Goal: Information Seeking & Learning: Learn about a topic

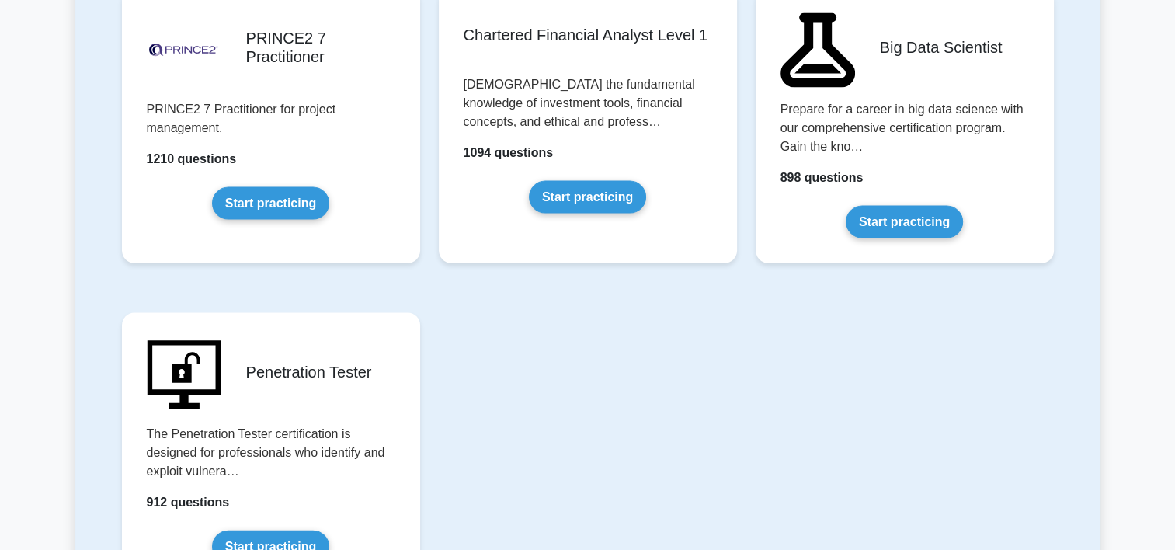
scroll to position [3138, 0]
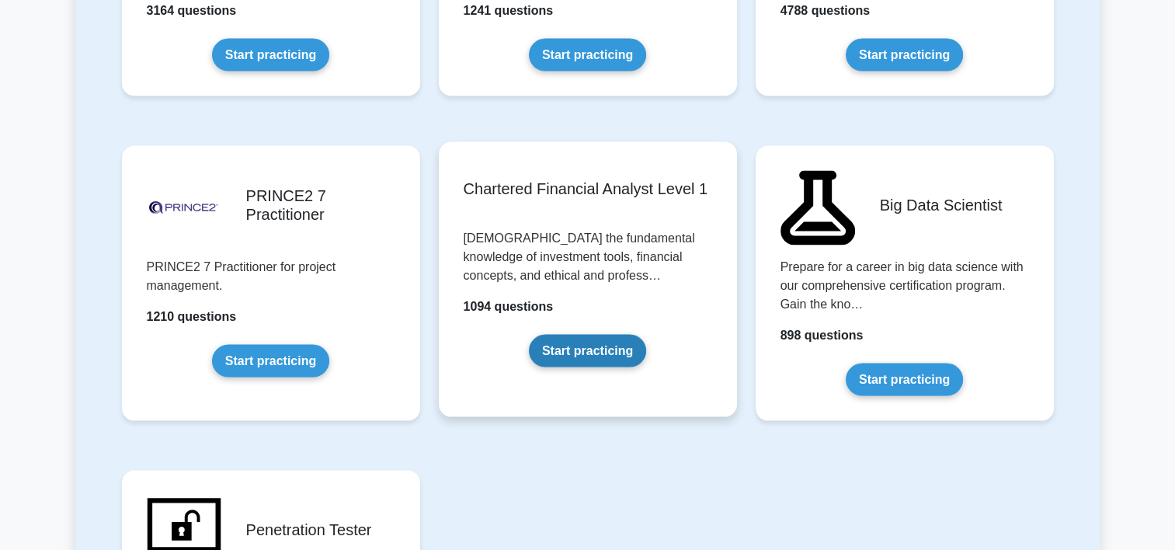
click at [620, 354] on link "Start practicing" at bounding box center [587, 351] width 117 height 33
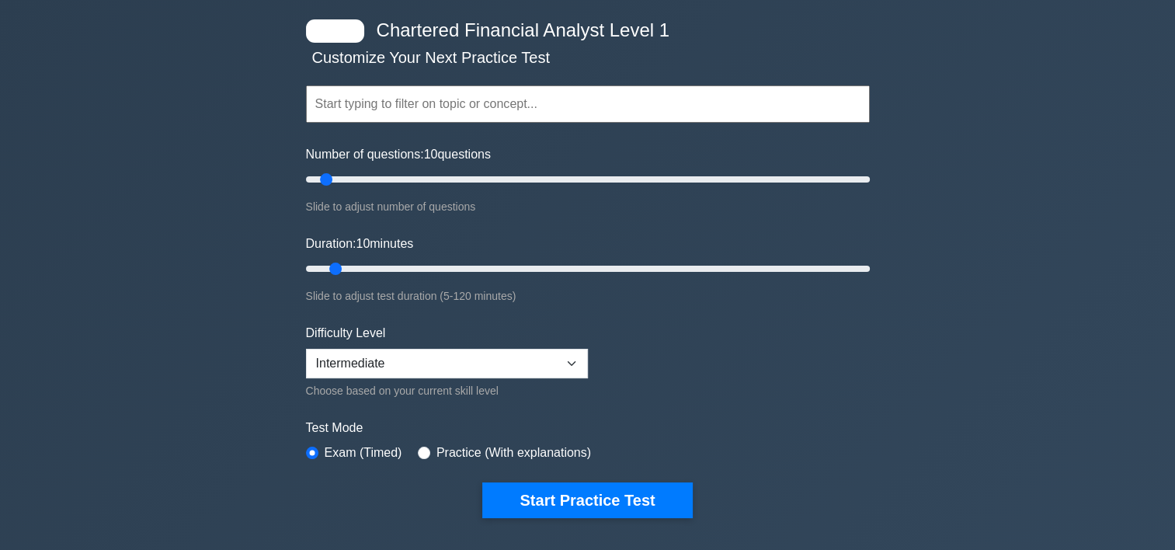
scroll to position [81, 0]
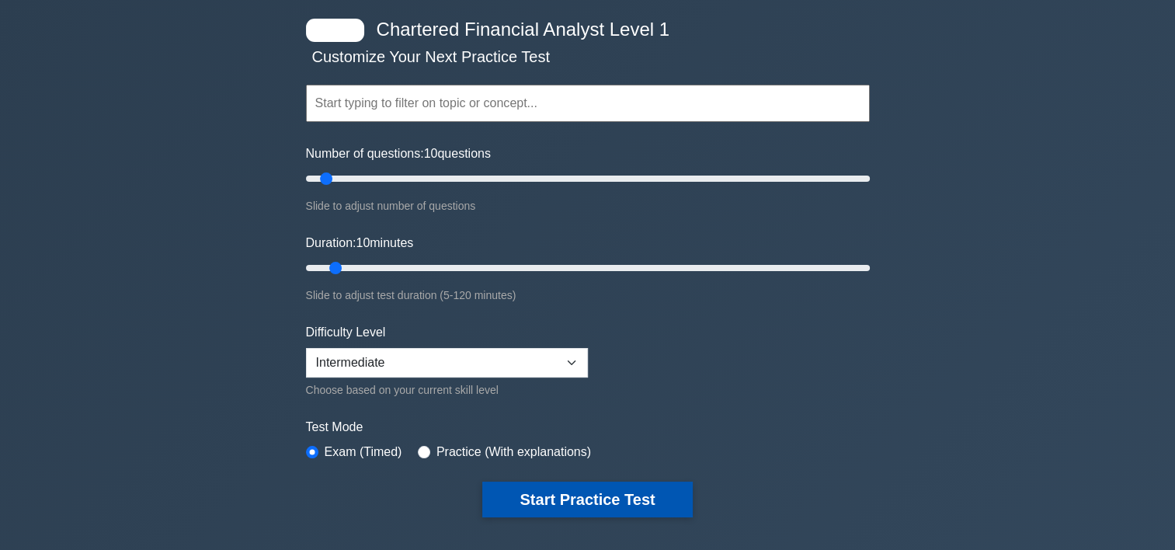
click at [564, 486] on button "Start Practice Test" at bounding box center [587, 500] width 210 height 36
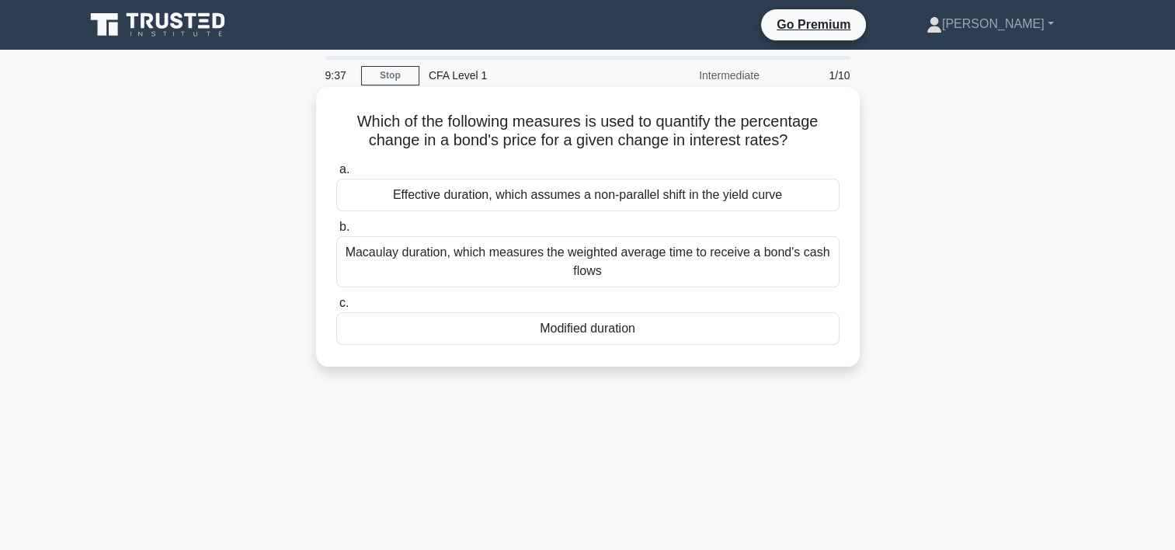
click at [685, 322] on div "Modified duration" at bounding box center [587, 328] width 503 height 33
click at [336, 308] on input "c. Modified duration" at bounding box center [336, 303] width 0 height 10
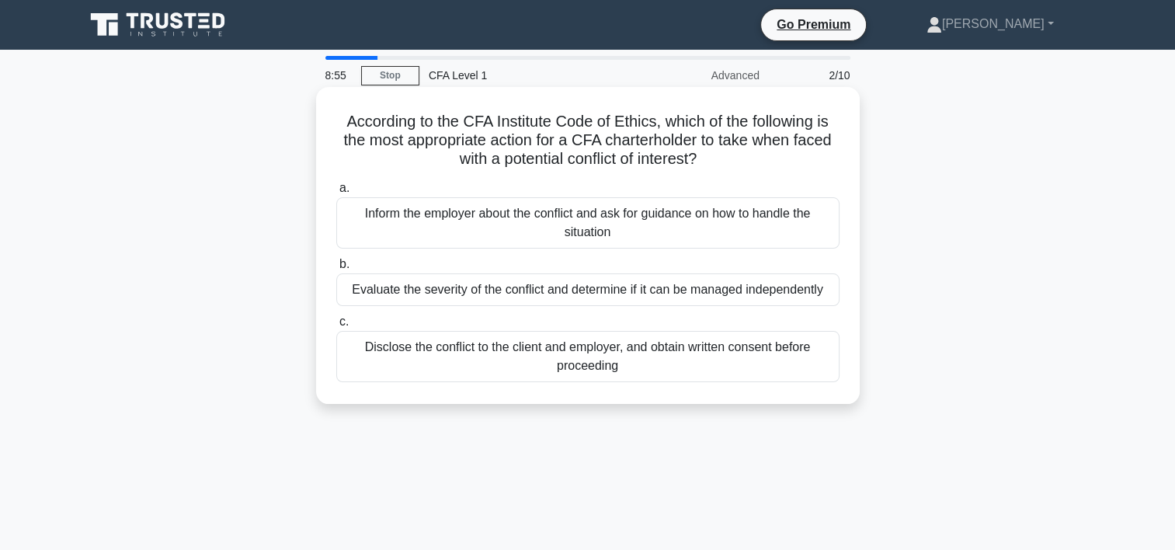
click at [693, 238] on div "Inform the employer about the conflict and ask for guidance on how to handle th…" at bounding box center [587, 222] width 503 height 51
click at [336, 193] on input "a. Inform the employer about the conflict and ask for guidance on how to handle…" at bounding box center [336, 188] width 0 height 10
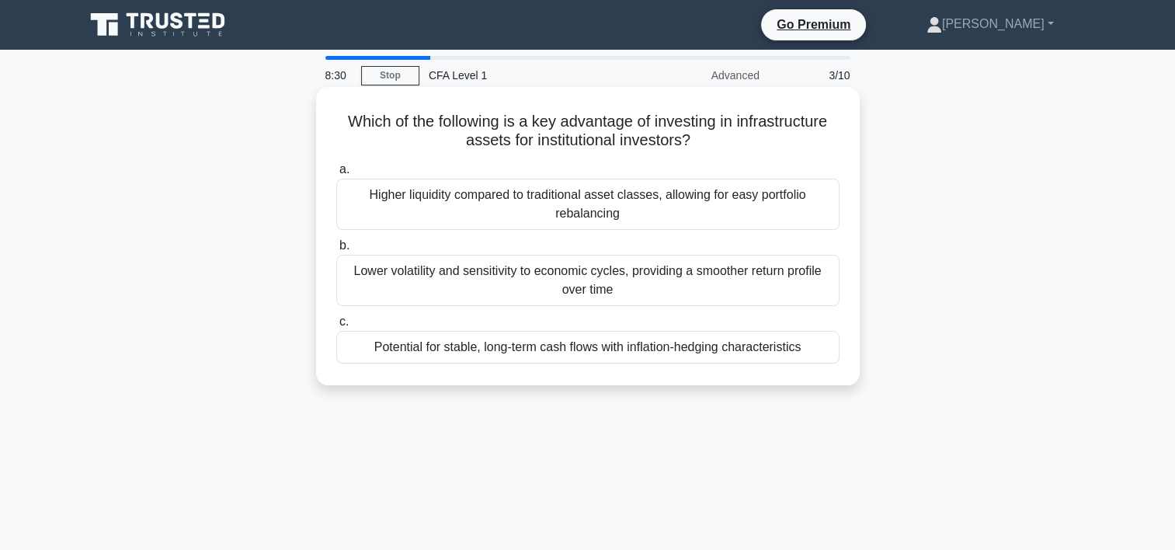
click at [680, 346] on div "Potential for stable, long-term cash flows with inflation-hedging characteristi…" at bounding box center [587, 347] width 503 height 33
click at [336, 327] on input "c. Potential for stable, long-term cash flows with inflation-hedging characteri…" at bounding box center [336, 322] width 0 height 10
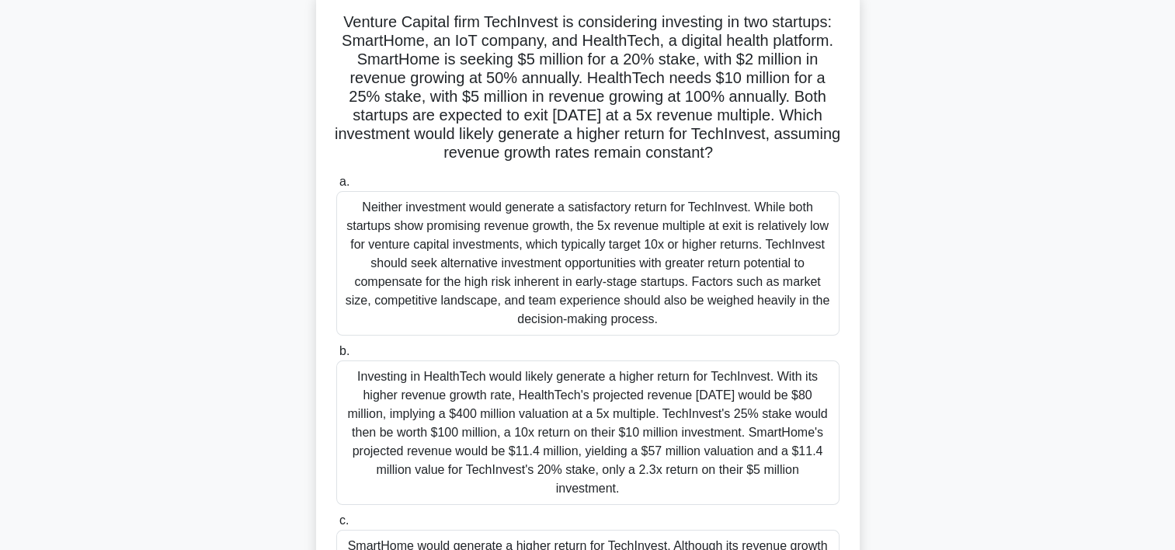
scroll to position [151, 0]
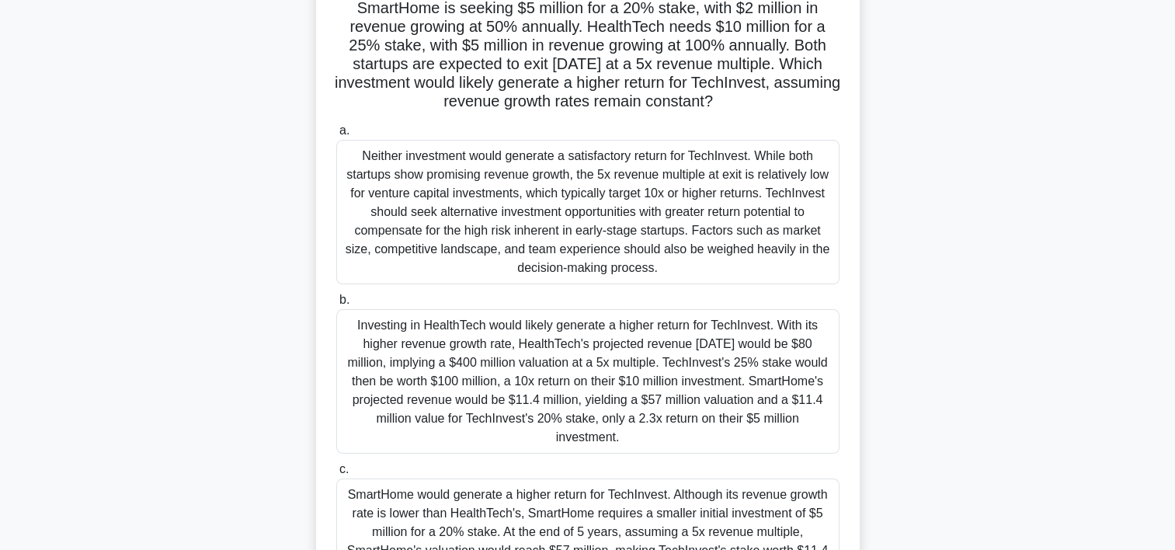
click at [656, 382] on div "Investing in HealthTech would likely generate a higher return for TechInvest. W…" at bounding box center [587, 381] width 503 height 144
click at [336, 305] on input "b. Investing in HealthTech would likely generate a higher return for TechInvest…" at bounding box center [336, 300] width 0 height 10
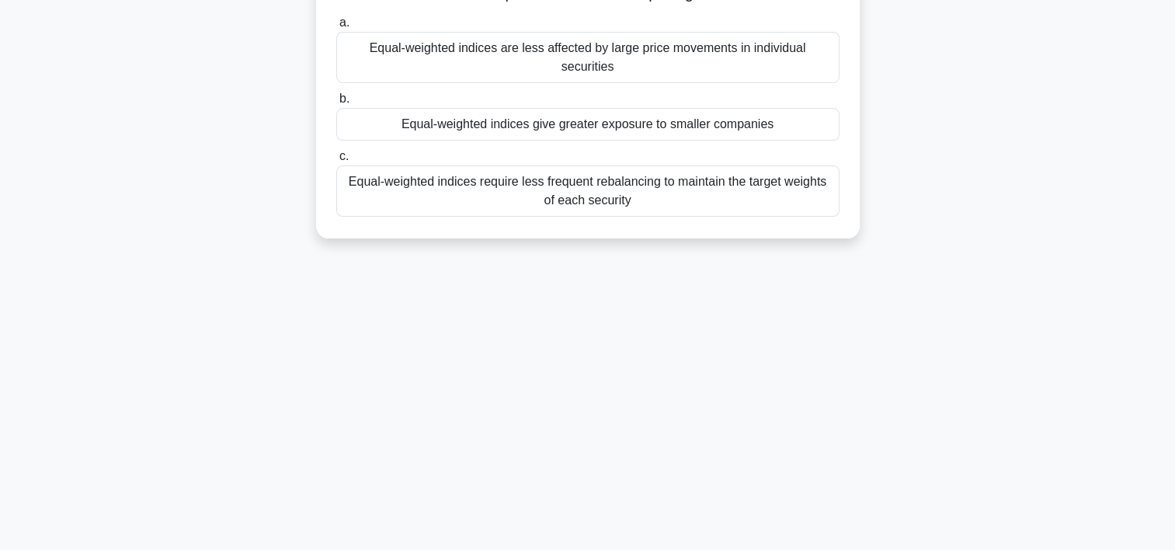
scroll to position [0, 0]
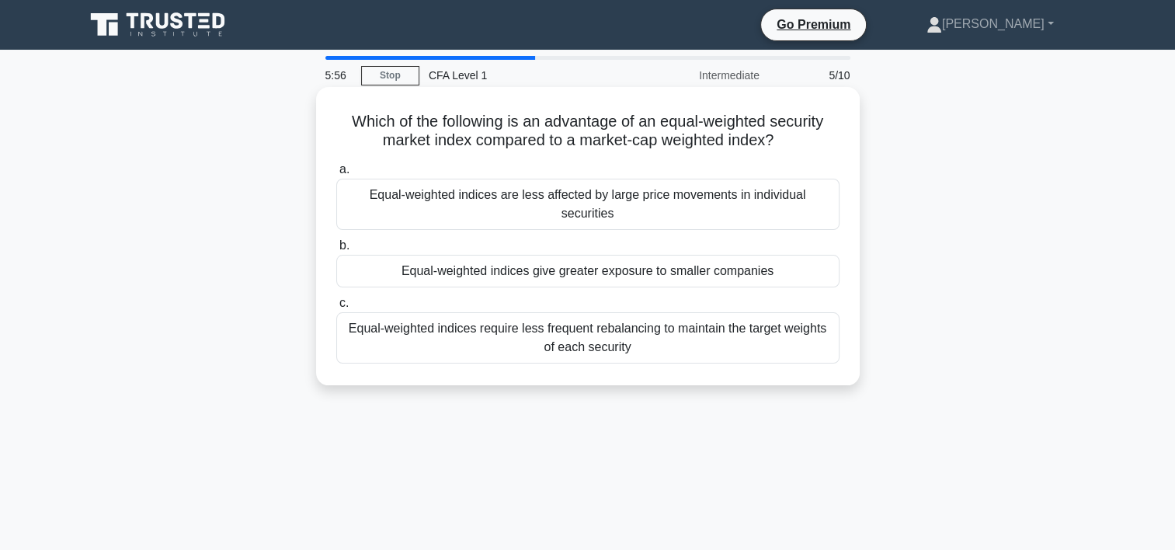
click at [673, 322] on div "Equal-weighted indices require less frequent rebalancing to maintain the target…" at bounding box center [587, 337] width 503 height 51
click at [336, 308] on input "c. Equal-weighted indices require less frequent rebalancing to maintain the tar…" at bounding box center [336, 303] width 0 height 10
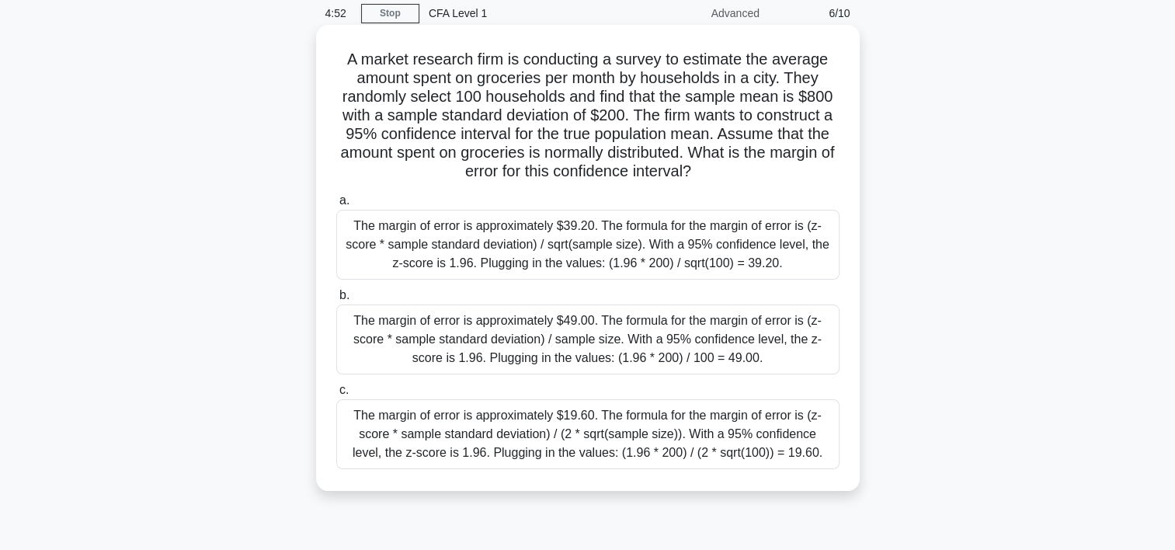
scroll to position [42, 0]
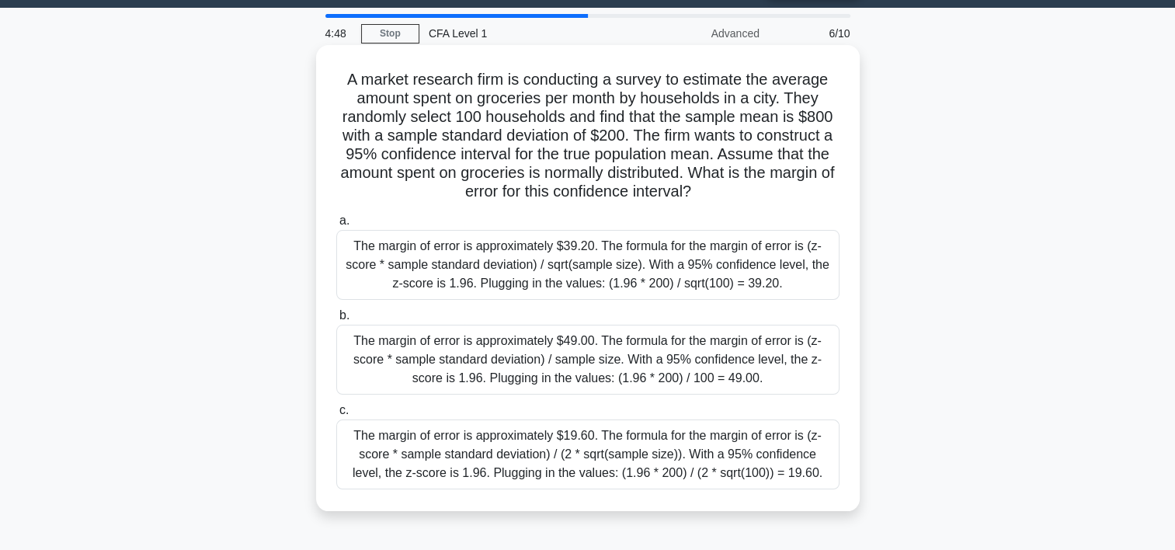
drag, startPoint x: 342, startPoint y: 80, endPoint x: 712, endPoint y: 194, distance: 387.0
click at [712, 194] on h5 "A market research firm is conducting a survey to estimate the average amount sp…" at bounding box center [588, 136] width 506 height 132
copy h5 "A market research firm is conducting a survey to estimate the average amount sp…"
click at [614, 266] on div "The margin of error is approximately $39.20. The formula for the margin of erro…" at bounding box center [587, 265] width 503 height 70
click at [336, 226] on input "a. The margin of error is approximately $39.20. The formula for the margin of e…" at bounding box center [336, 221] width 0 height 10
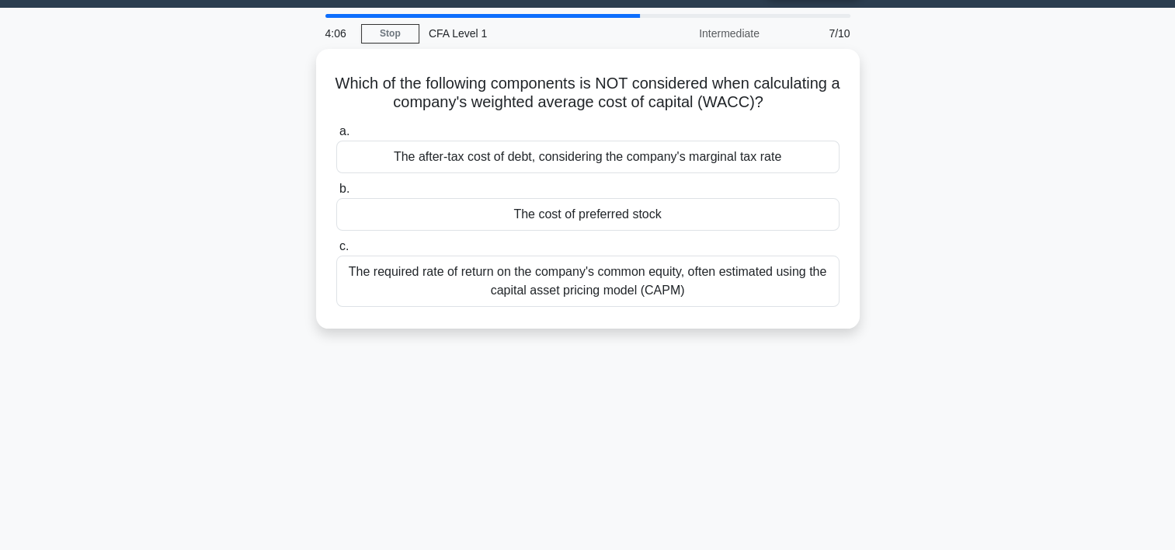
scroll to position [0, 0]
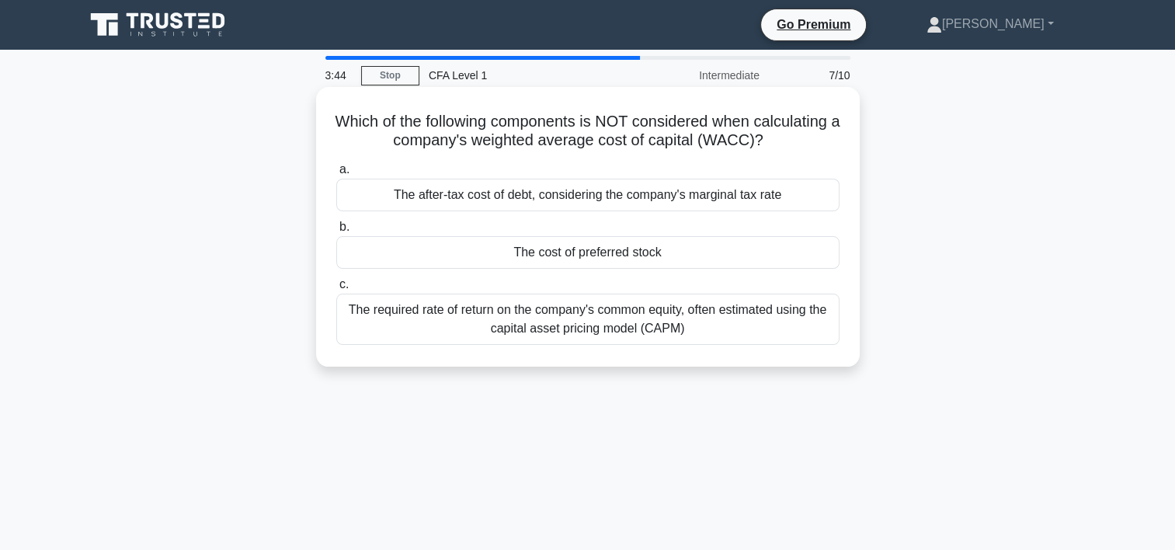
click at [651, 256] on div "The cost of preferred stock" at bounding box center [587, 252] width 503 height 33
click at [336, 232] on input "b. The cost of preferred stock" at bounding box center [336, 227] width 0 height 10
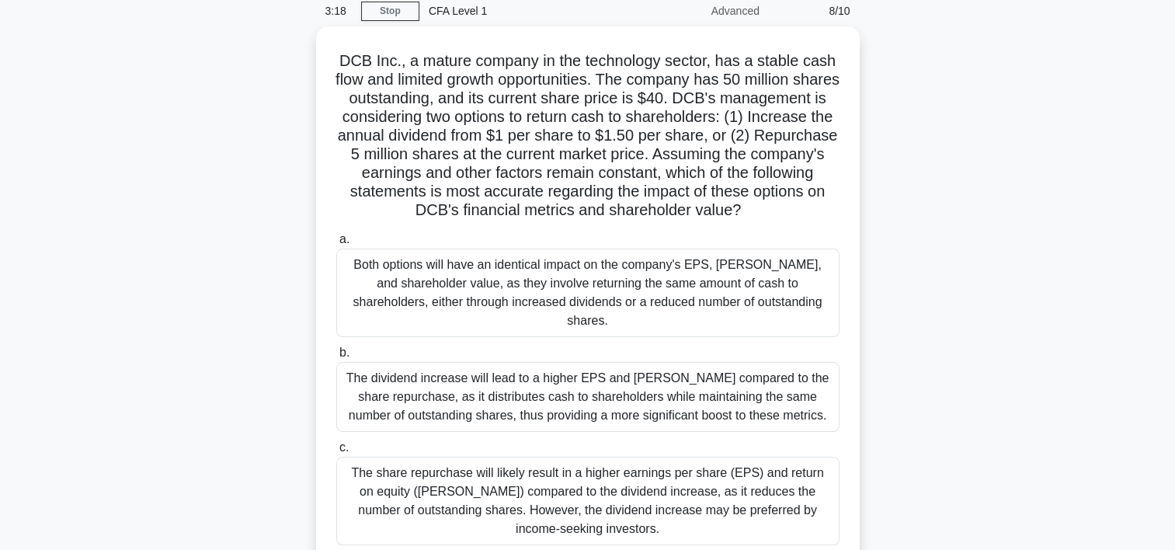
scroll to position [68, 0]
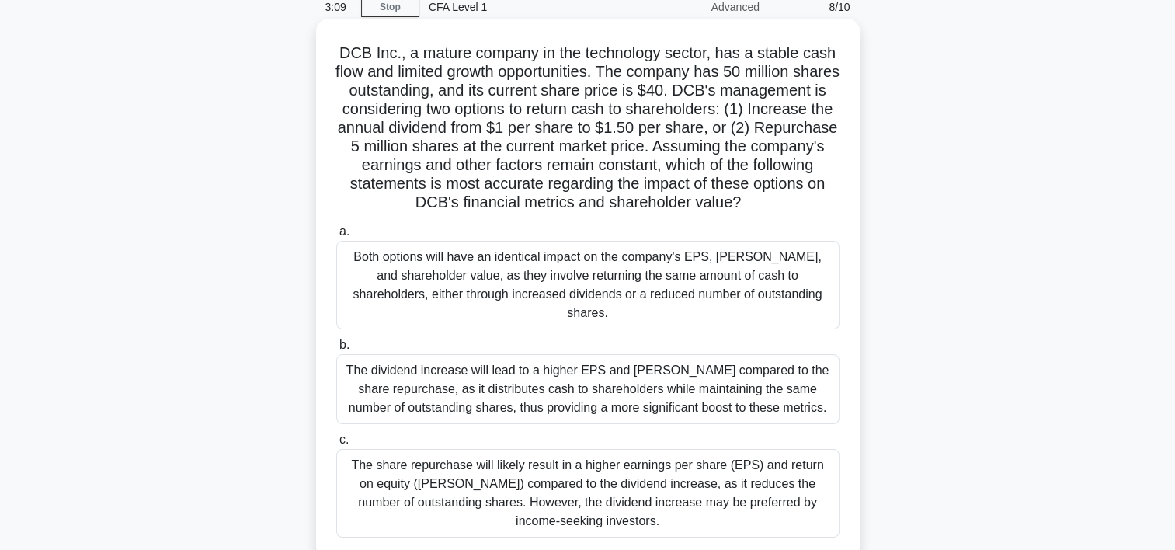
click at [696, 472] on div "The share repurchase will likely result in a higher earnings per share (EPS) an…" at bounding box center [587, 493] width 503 height 89
click at [336, 445] on input "c. The share repurchase will likely result in a higher earnings per share (EPS)…" at bounding box center [336, 440] width 0 height 10
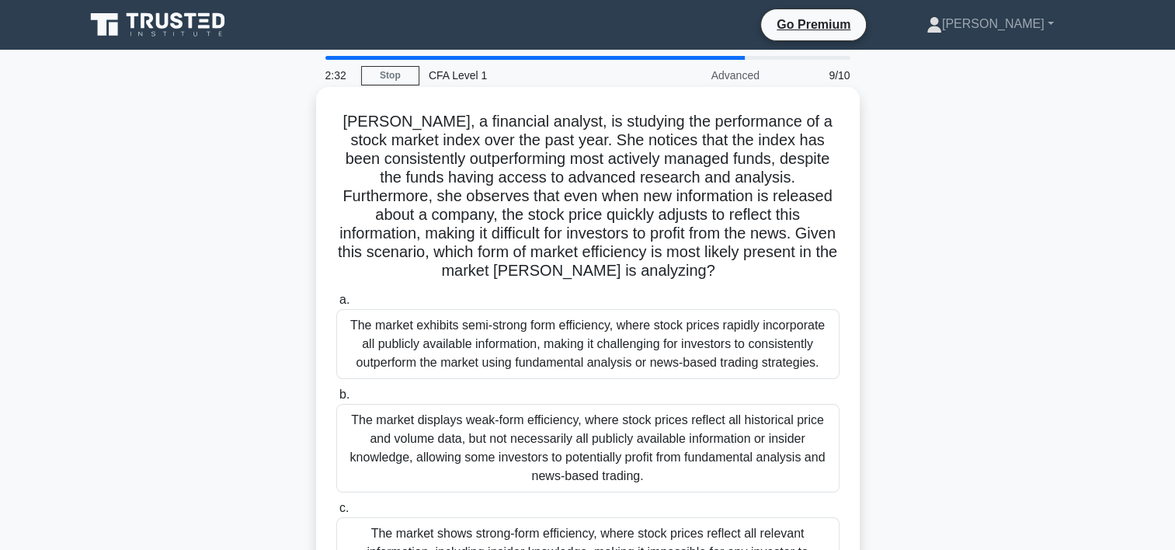
scroll to position [127, 0]
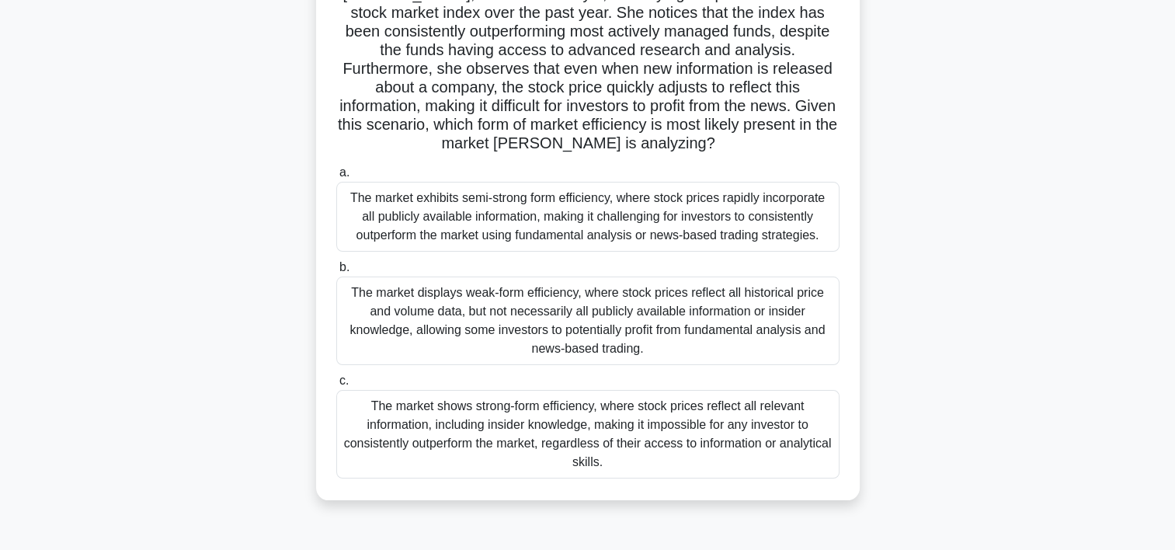
click at [635, 433] on div "The market shows strong-form efficiency, where stock prices reflect all relevan…" at bounding box center [587, 434] width 503 height 89
click at [336, 386] on input "c. The market shows strong-form efficiency, where stock prices reflect all rele…" at bounding box center [336, 381] width 0 height 10
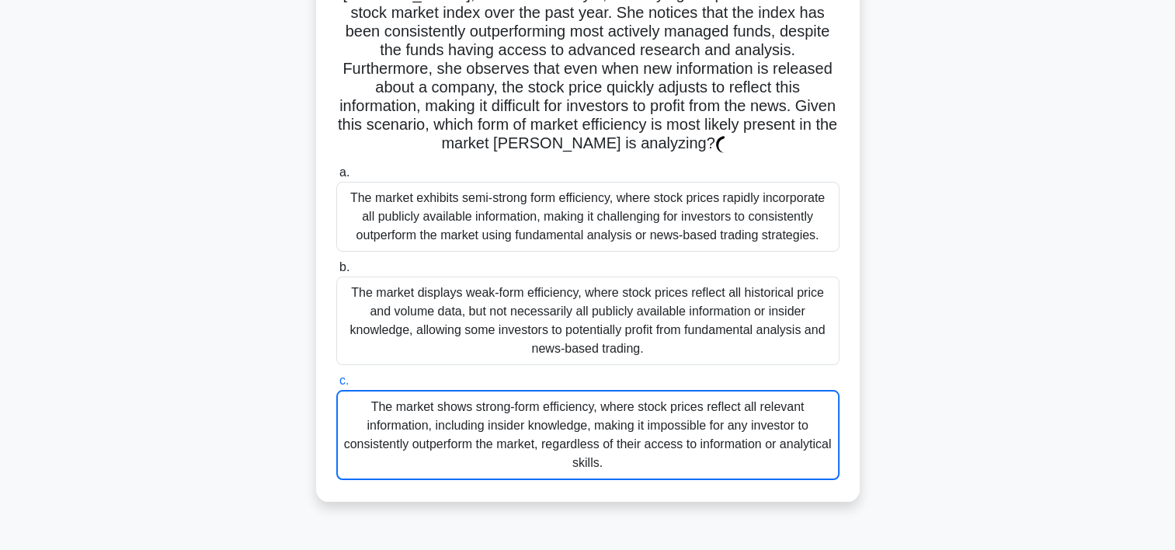
scroll to position [0, 0]
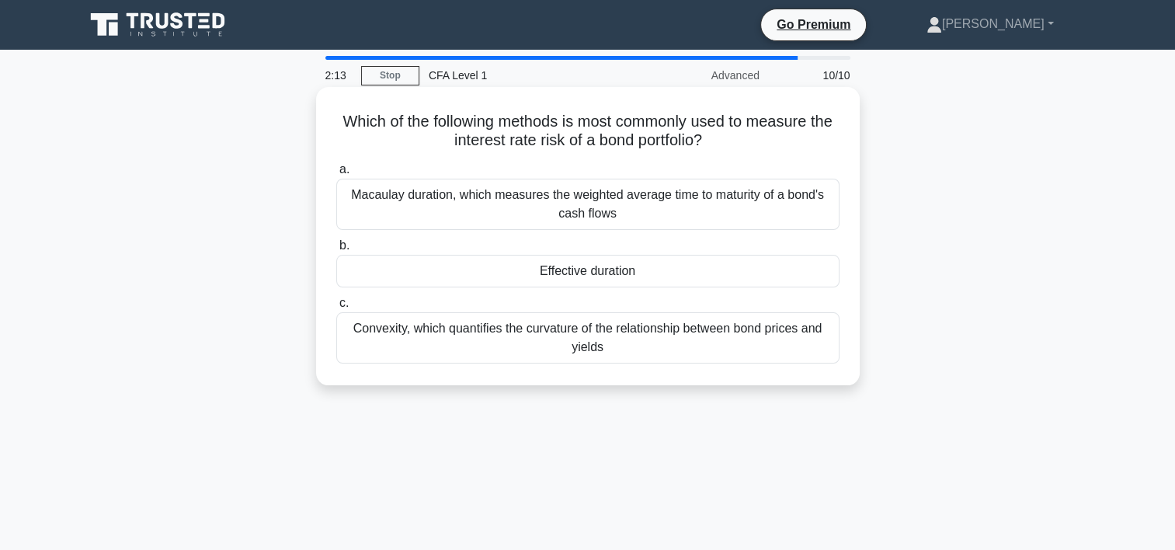
click at [697, 358] on div "Convexity, which quantifies the curvature of the relationship between bond pric…" at bounding box center [587, 337] width 503 height 51
click at [336, 308] on input "c. Convexity, which quantifies the curvature of the relationship between bond p…" at bounding box center [336, 303] width 0 height 10
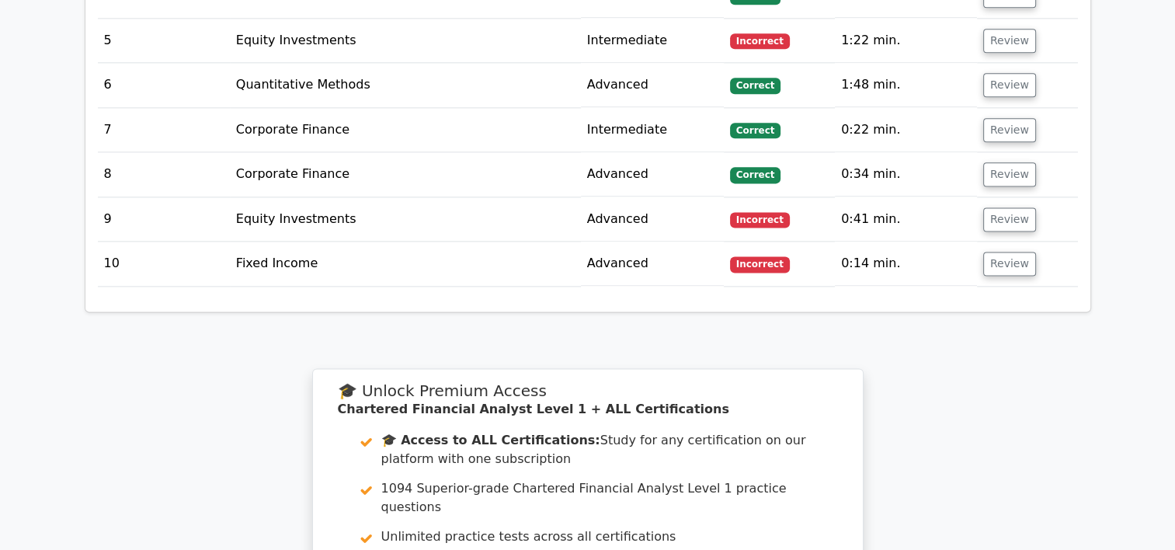
scroll to position [2022, 0]
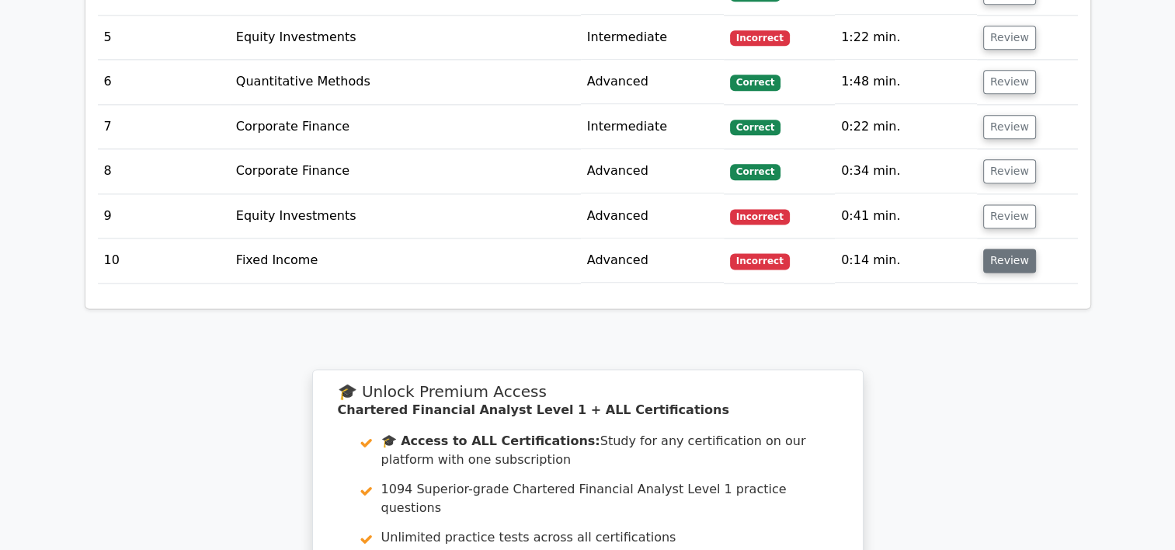
click at [1010, 249] on button "Review" at bounding box center [1009, 261] width 53 height 24
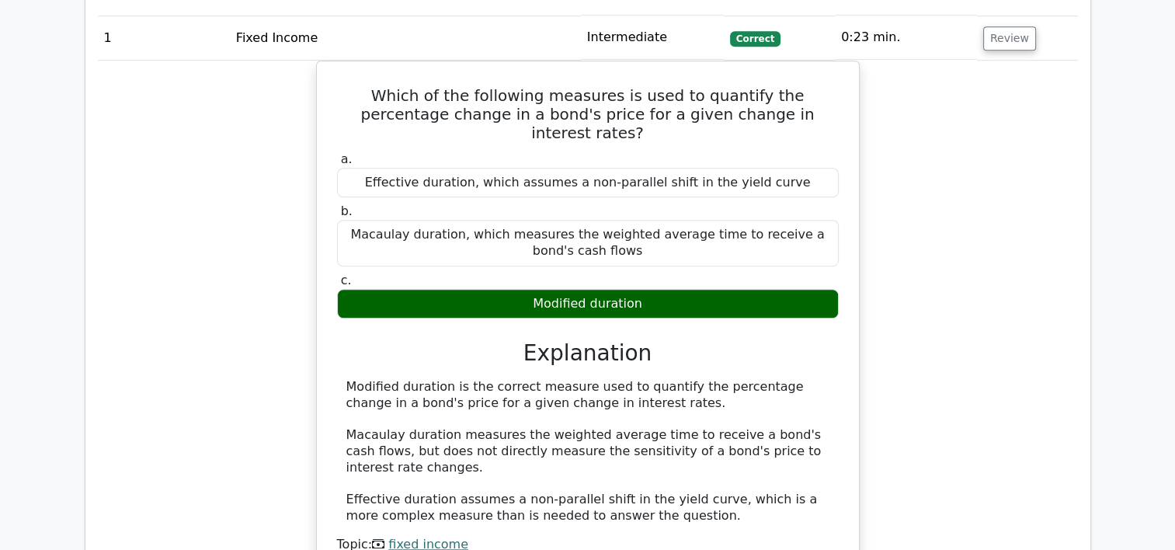
scroll to position [1642, 0]
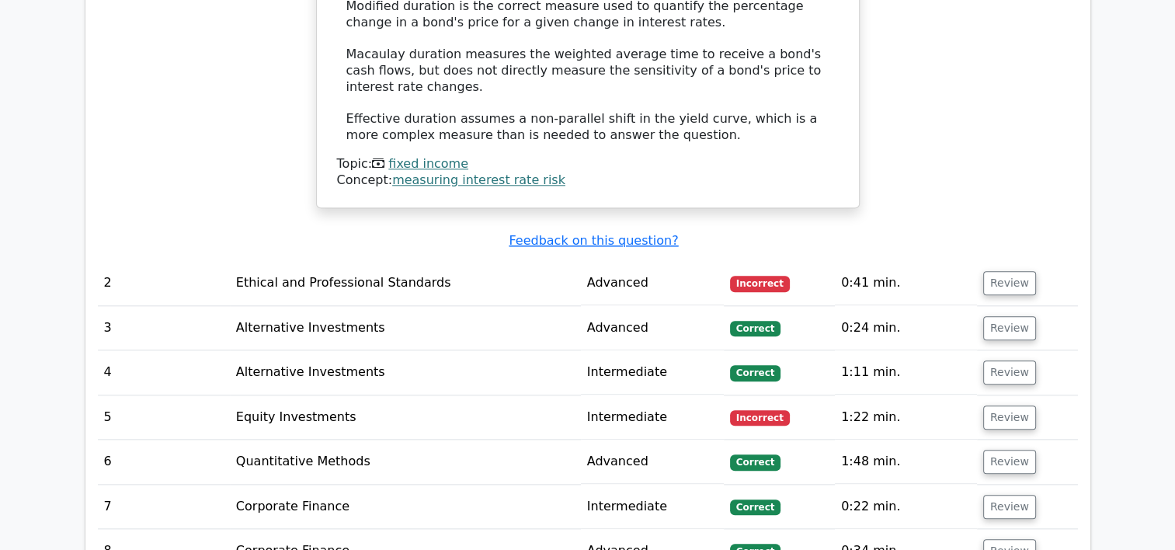
click at [990, 261] on td "Review" at bounding box center [1027, 283] width 101 height 44
click at [1008, 271] on button "Review" at bounding box center [1009, 283] width 53 height 24
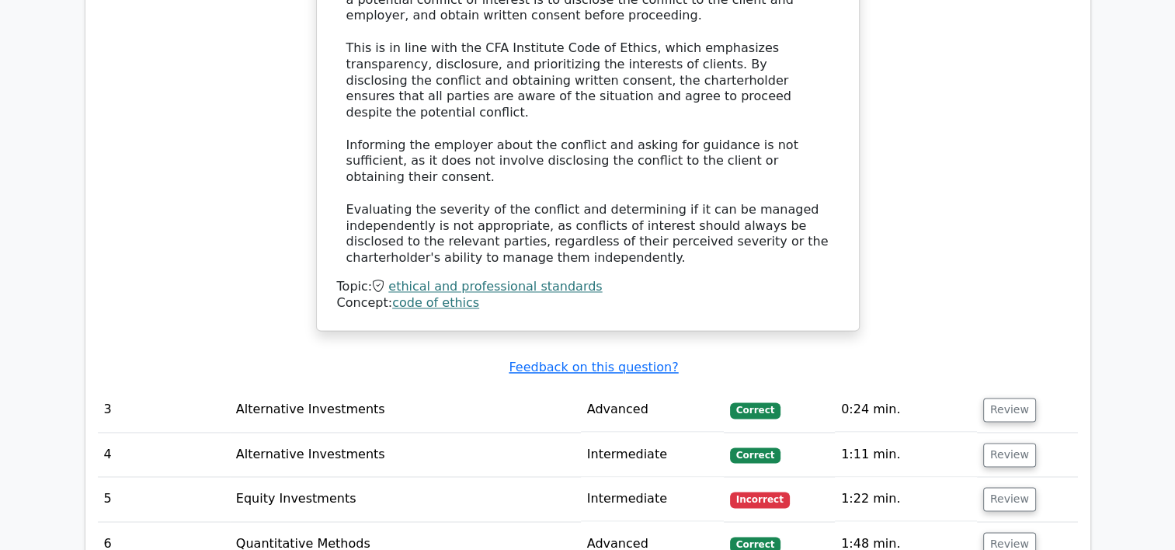
scroll to position [2327, 0]
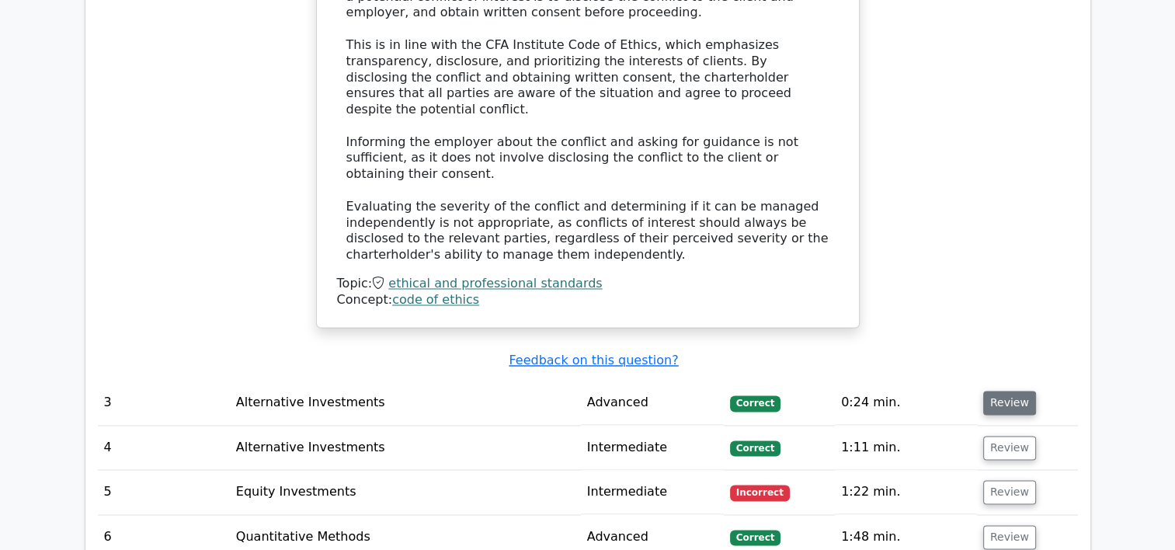
click at [1004, 391] on button "Review" at bounding box center [1009, 403] width 53 height 24
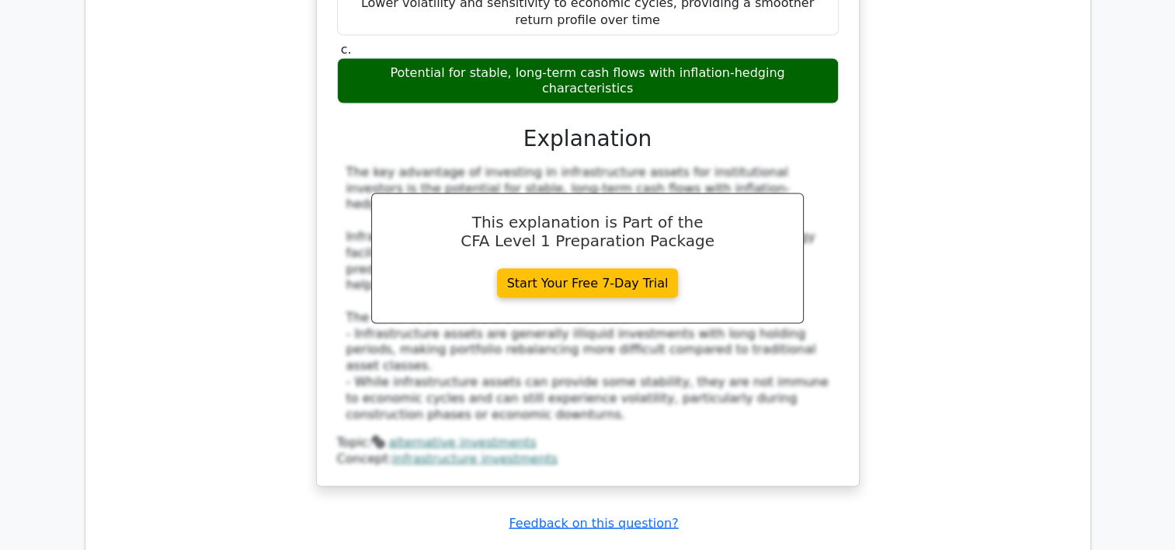
scroll to position [3007, 0]
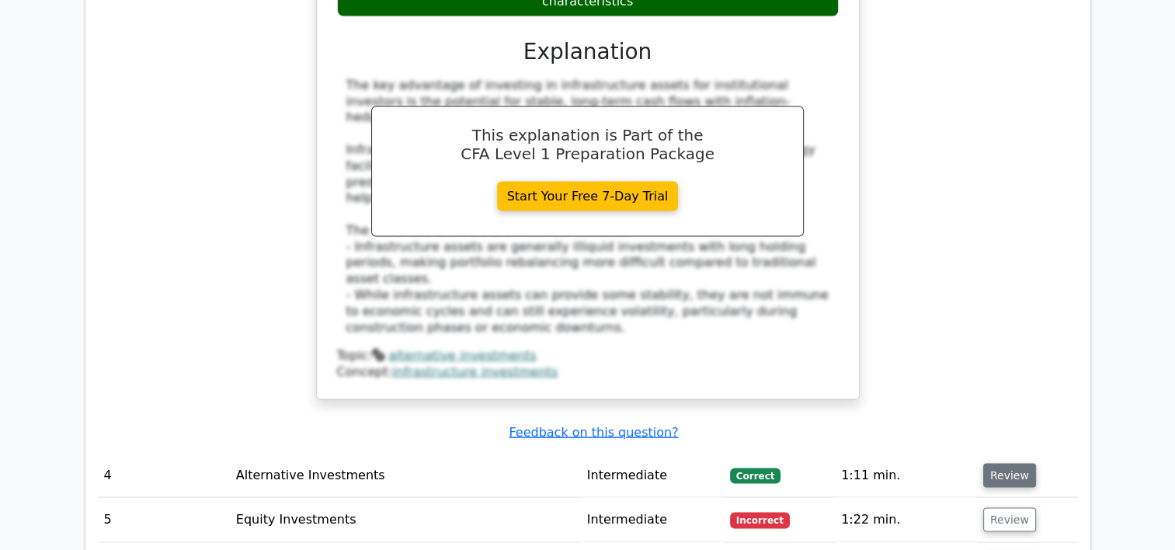
click at [1001, 464] on button "Review" at bounding box center [1009, 476] width 53 height 24
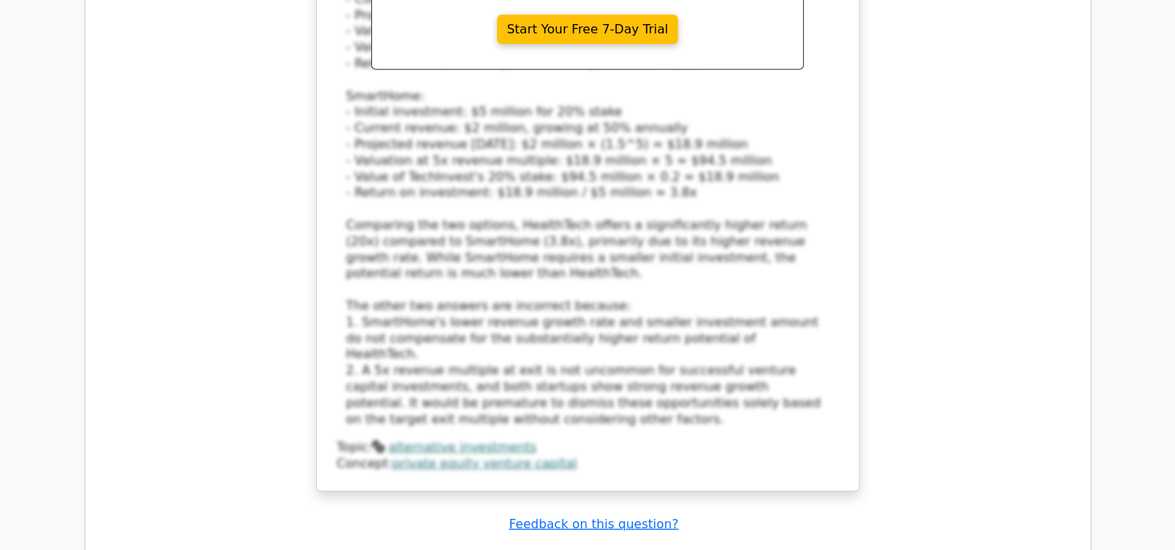
scroll to position [4369, 0]
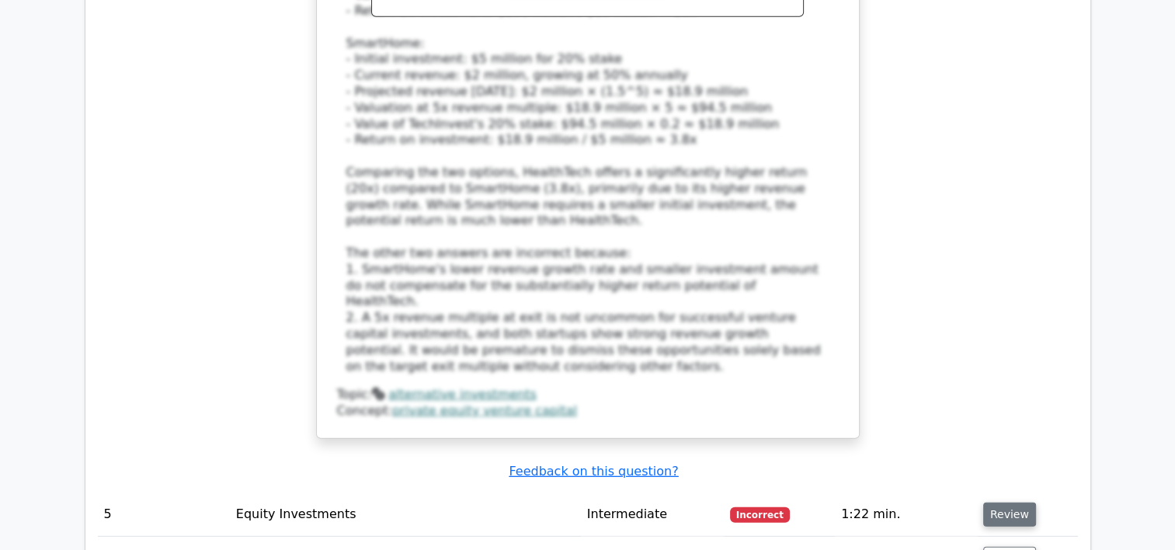
click at [991, 503] on button "Review" at bounding box center [1009, 515] width 53 height 24
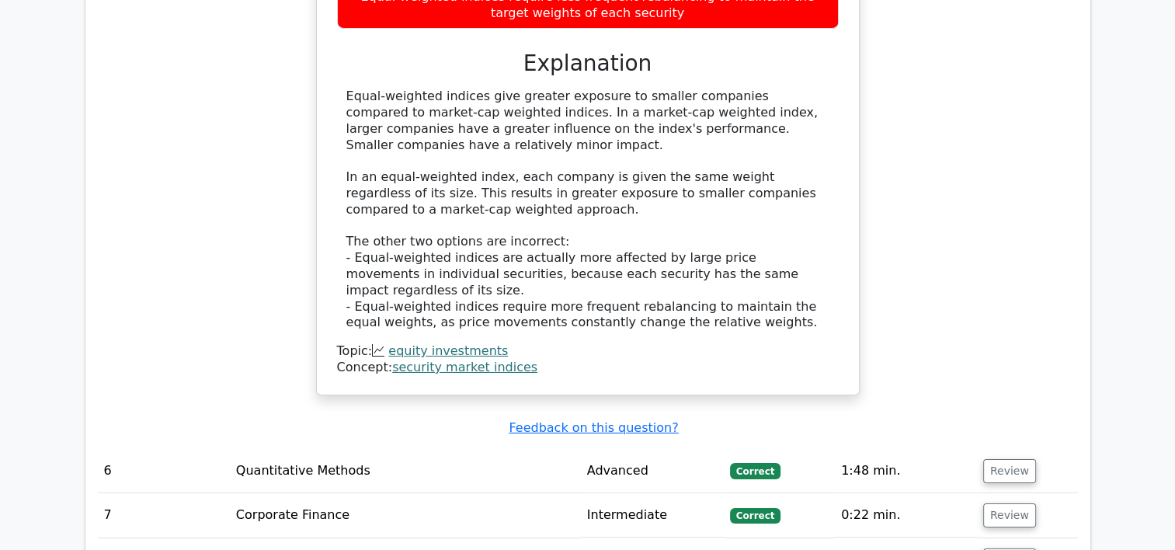
scroll to position [5170, 0]
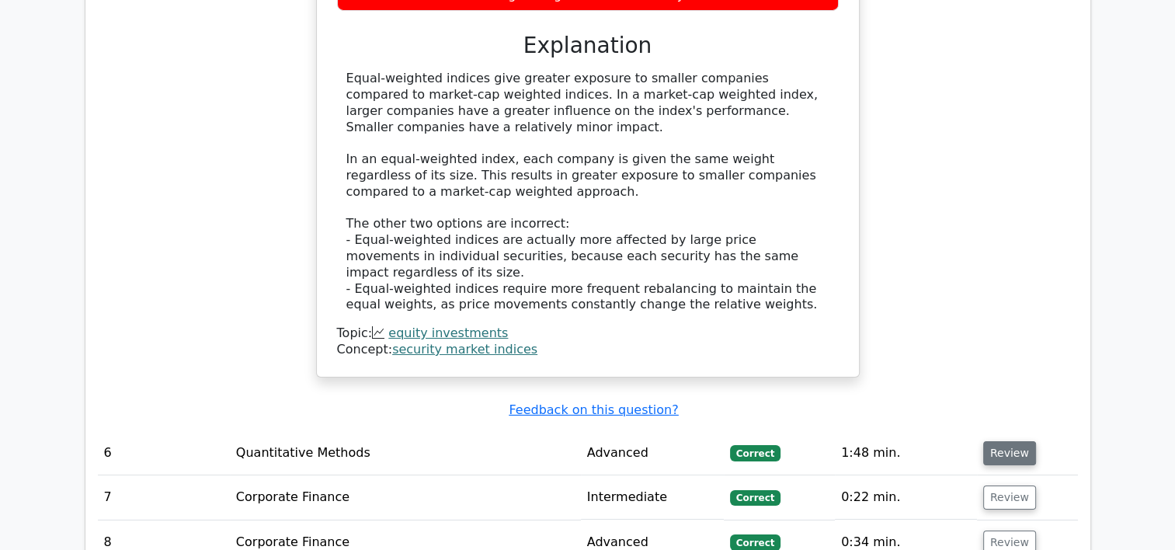
click at [1018, 441] on button "Review" at bounding box center [1009, 453] width 53 height 24
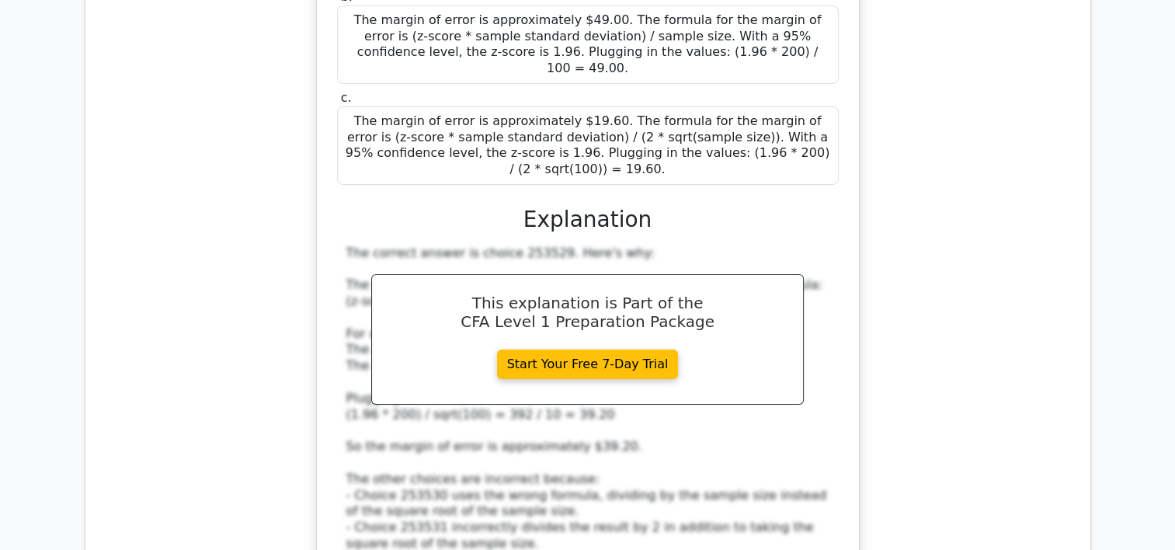
scroll to position [5978, 0]
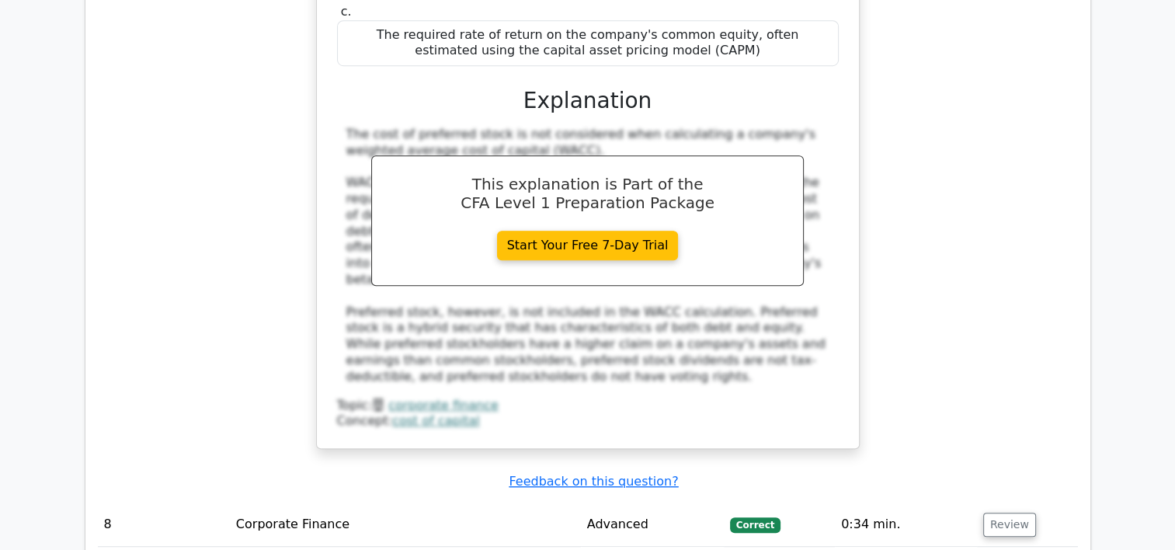
scroll to position [6854, 0]
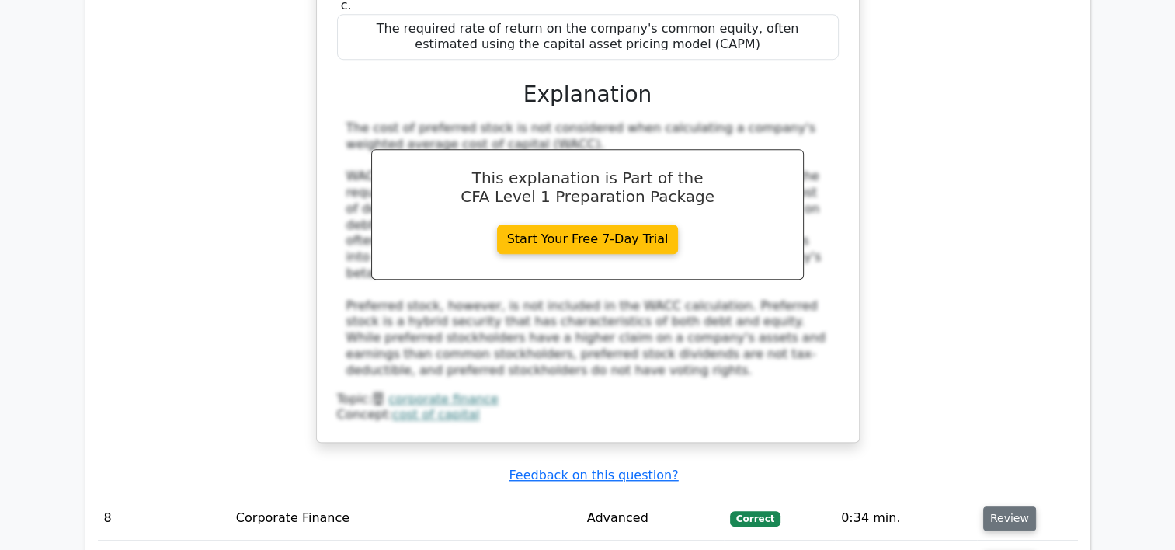
click at [1013, 506] on button "Review" at bounding box center [1009, 518] width 53 height 24
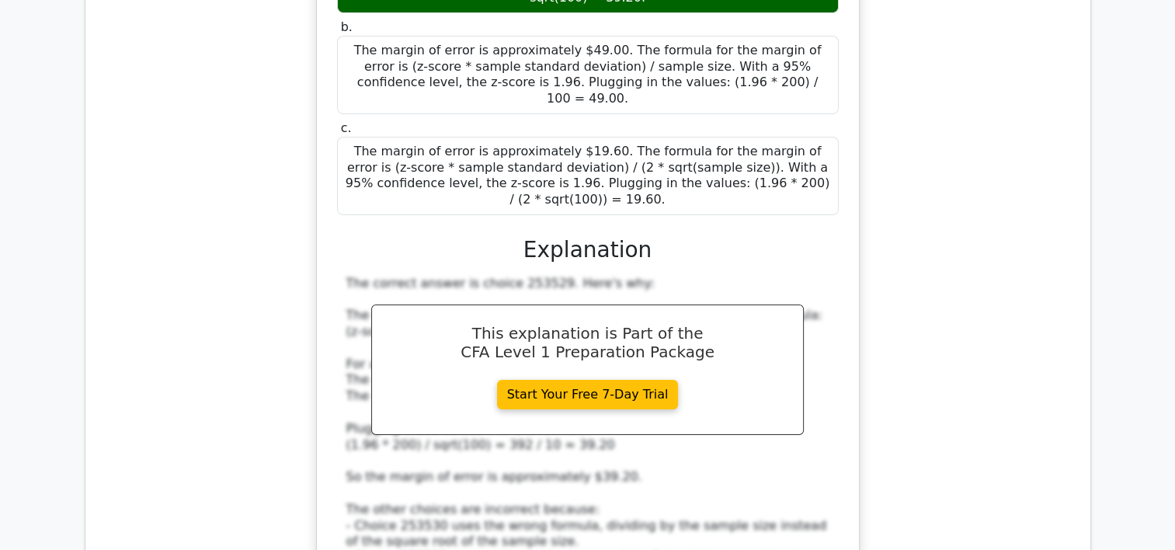
scroll to position [5910, 0]
